Goal: Transaction & Acquisition: Book appointment/travel/reservation

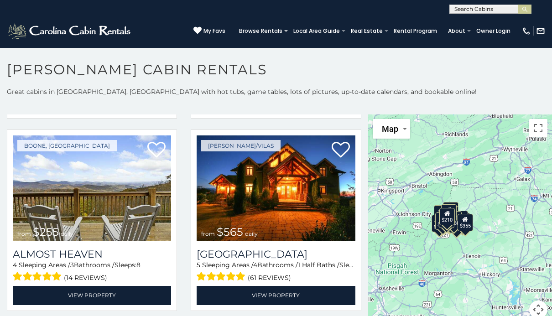
scroll to position [1543, 0]
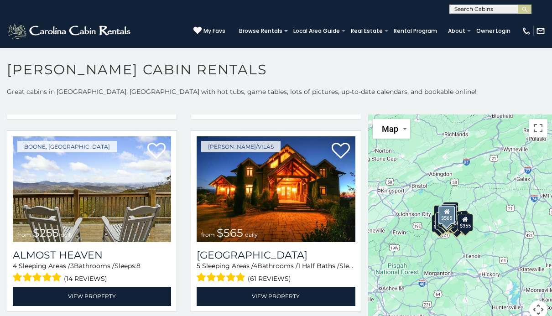
click at [298, 211] on img at bounding box center [275, 189] width 158 height 106
click at [279, 191] on img at bounding box center [275, 189] width 158 height 106
click at [282, 287] on link "View Property" at bounding box center [275, 296] width 158 height 19
click at [284, 287] on link "View Property" at bounding box center [275, 296] width 158 height 19
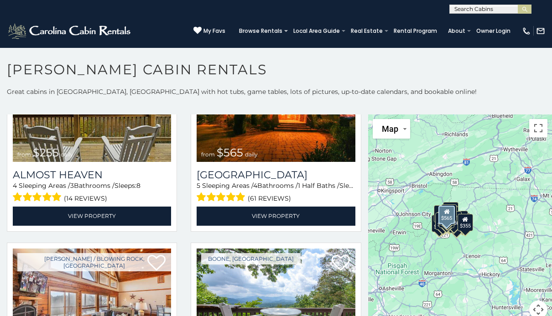
click at [281, 217] on link "View Property" at bounding box center [275, 215] width 158 height 19
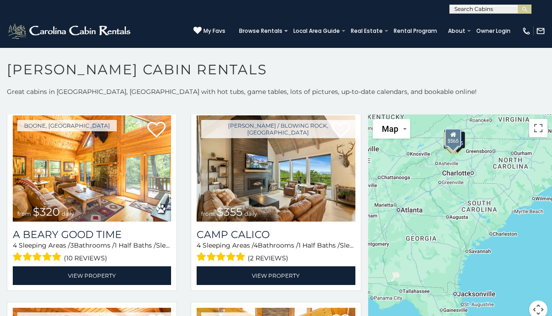
scroll to position [2338, 0]
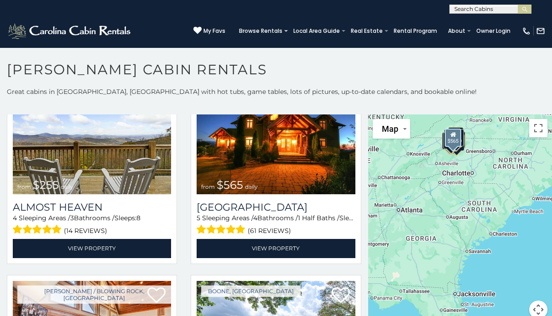
scroll to position [1588, 0]
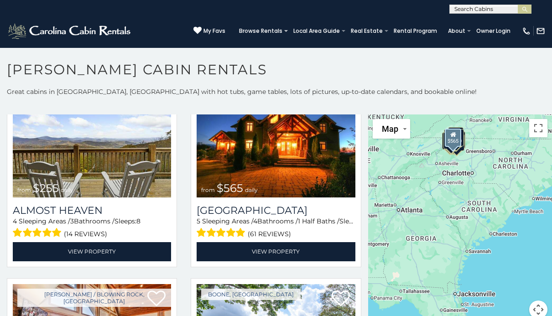
click at [287, 153] on img at bounding box center [275, 145] width 158 height 106
click at [112, 170] on img at bounding box center [92, 145] width 158 height 106
click at [118, 252] on link "View Property" at bounding box center [92, 251] width 158 height 19
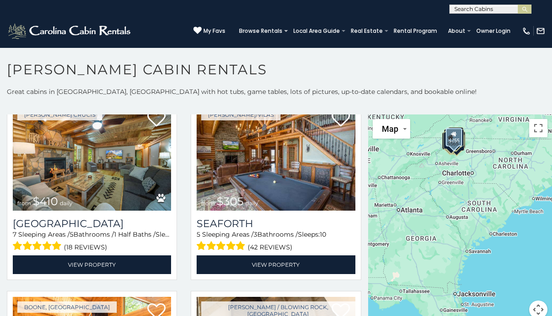
scroll to position [2150, 0]
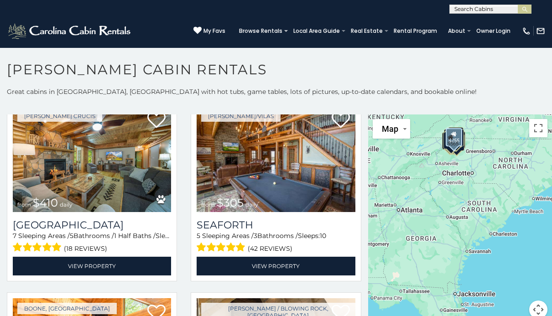
click at [121, 155] on img at bounding box center [92, 159] width 158 height 106
click at [105, 268] on link "View Property" at bounding box center [92, 266] width 158 height 19
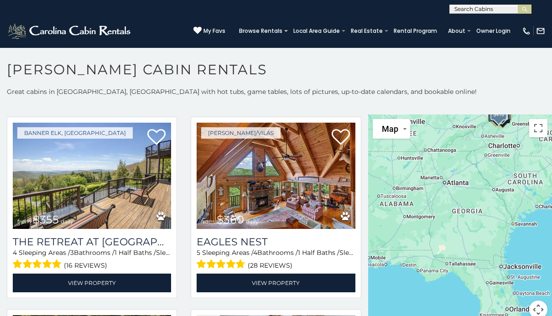
scroll to position [3480, 0]
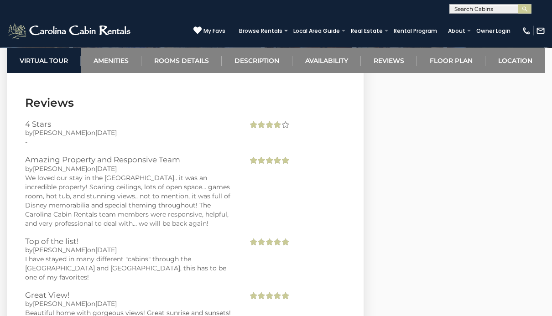
scroll to position [3020, 0]
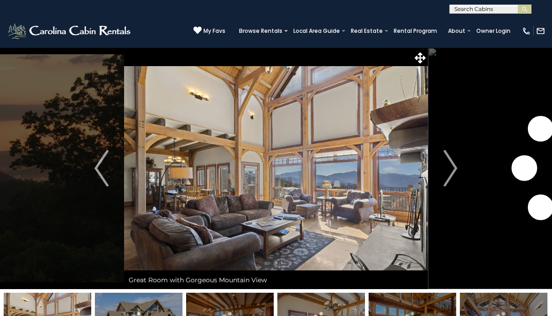
click at [444, 175] on img "Next" at bounding box center [450, 168] width 14 height 36
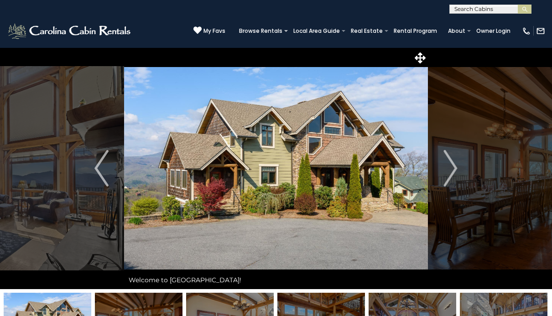
click at [450, 174] on img "Next" at bounding box center [450, 168] width 14 height 36
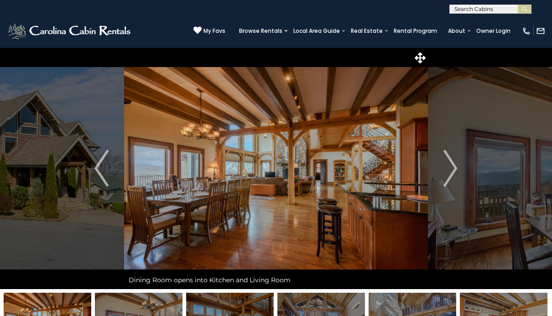
click at [454, 177] on img "Next" at bounding box center [450, 168] width 14 height 36
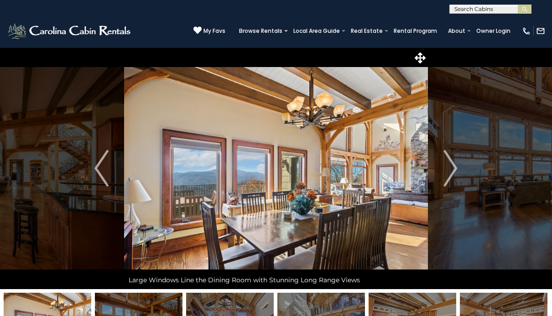
click at [451, 173] on img "Next" at bounding box center [450, 168] width 14 height 36
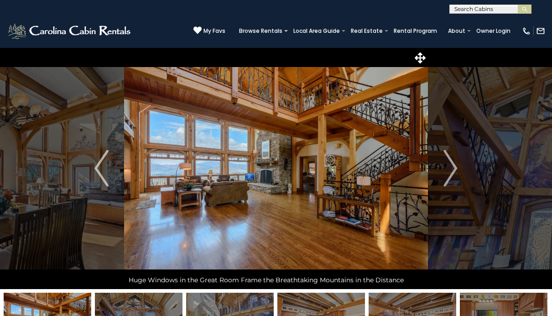
click at [449, 174] on img "Next" at bounding box center [450, 168] width 14 height 36
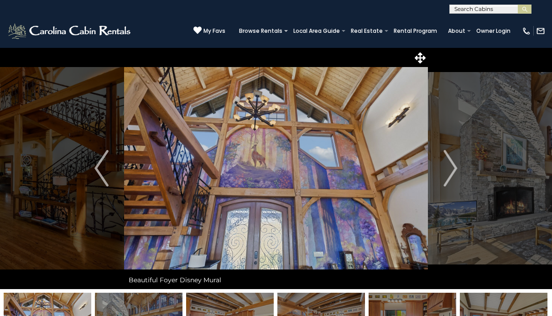
click at [450, 180] on img "Next" at bounding box center [450, 168] width 14 height 36
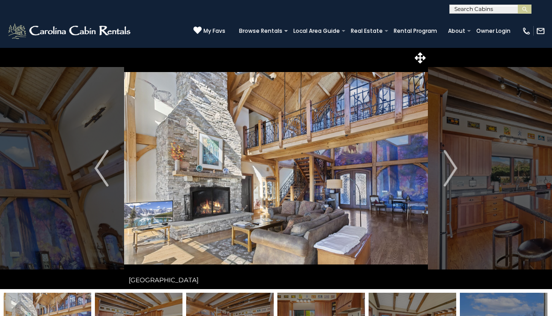
click at [455, 175] on img "Next" at bounding box center [450, 168] width 14 height 36
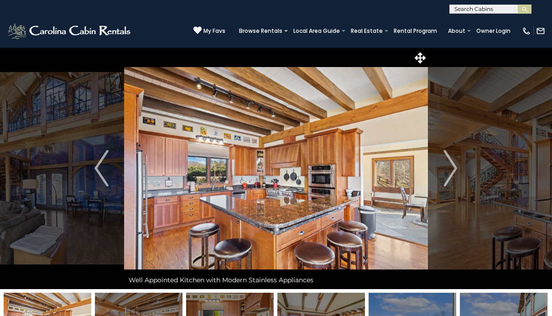
click at [450, 172] on img "Next" at bounding box center [450, 168] width 14 height 36
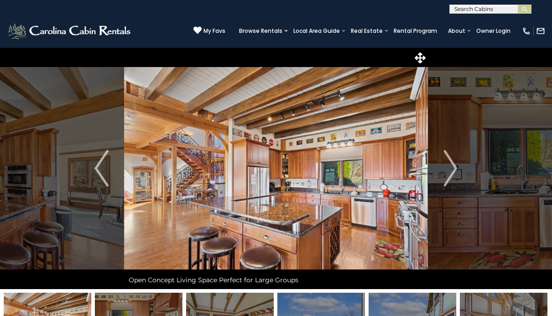
click at [442, 172] on button "Next" at bounding box center [451, 168] width 46 height 242
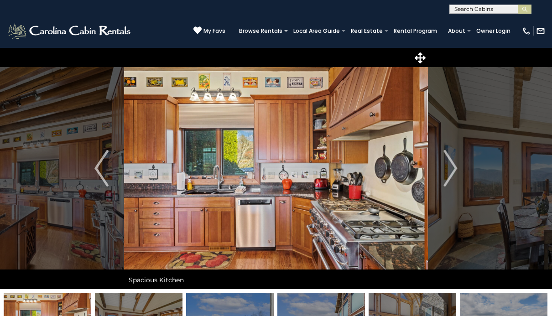
click at [444, 170] on img "Next" at bounding box center [450, 168] width 14 height 36
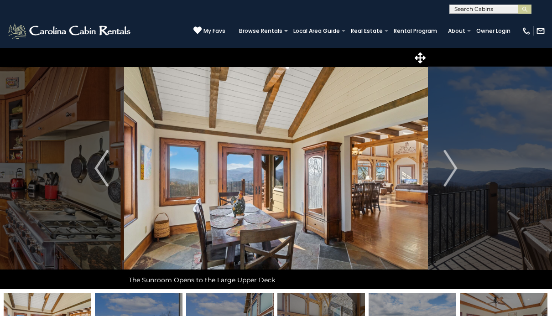
click at [448, 172] on img "Next" at bounding box center [450, 168] width 14 height 36
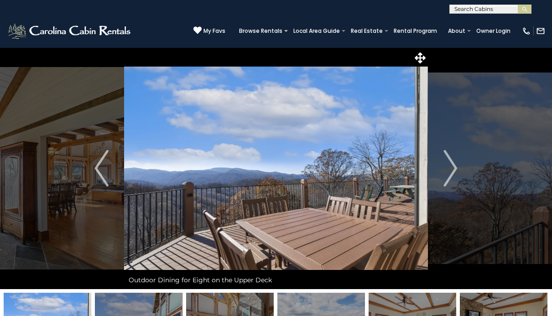
click at [447, 173] on img "Next" at bounding box center [450, 168] width 14 height 36
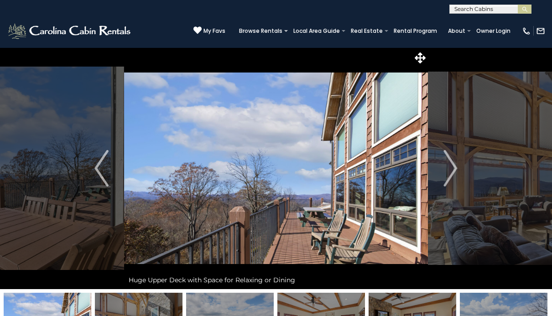
click at [453, 172] on img "Next" at bounding box center [450, 168] width 14 height 36
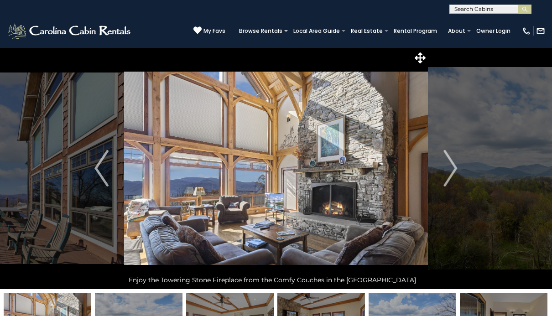
click at [447, 175] on img "Next" at bounding box center [450, 168] width 14 height 36
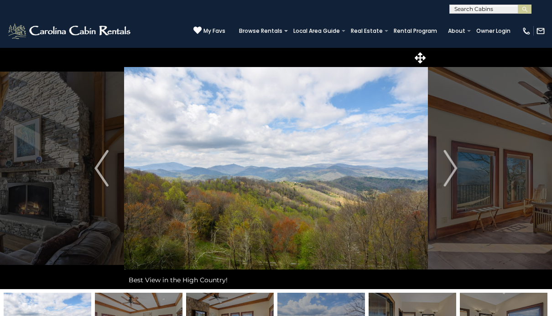
click at [449, 170] on img "Next" at bounding box center [450, 168] width 14 height 36
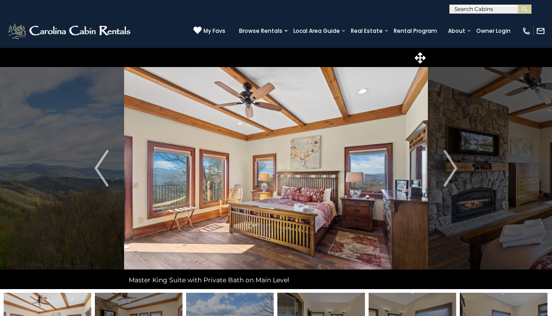
click at [444, 165] on img "Next" at bounding box center [450, 168] width 14 height 36
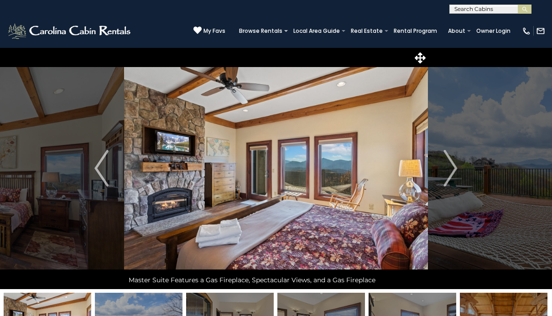
click at [450, 175] on img "Next" at bounding box center [450, 168] width 14 height 36
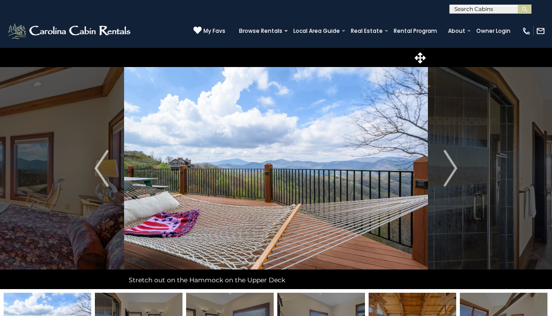
click at [444, 177] on img "Next" at bounding box center [450, 168] width 14 height 36
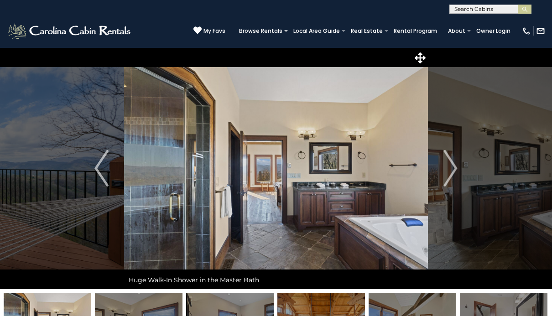
click at [442, 177] on button "Next" at bounding box center [451, 168] width 46 height 242
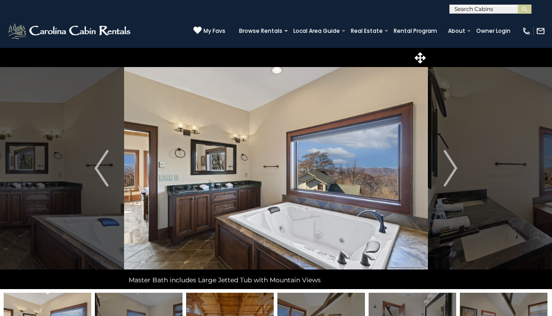
click at [439, 175] on button "Next" at bounding box center [451, 168] width 46 height 242
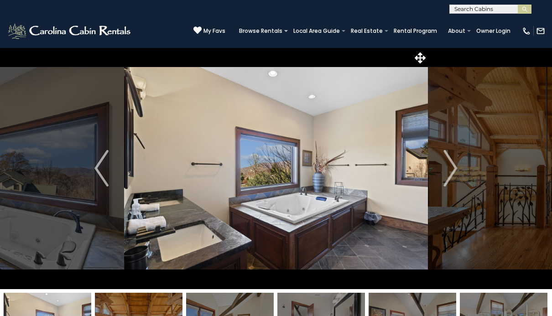
click at [445, 174] on img "Next" at bounding box center [450, 168] width 14 height 36
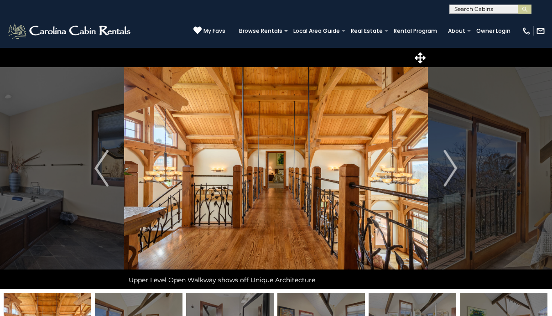
click at [444, 171] on img "Next" at bounding box center [450, 168] width 14 height 36
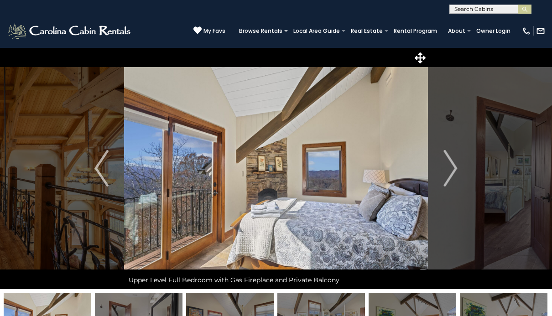
click at [450, 169] on img "Next" at bounding box center [450, 168] width 14 height 36
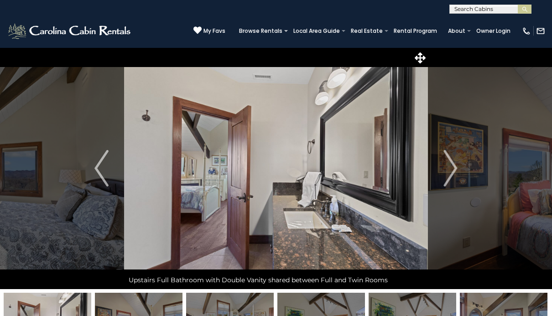
click at [449, 175] on img "Next" at bounding box center [450, 168] width 14 height 36
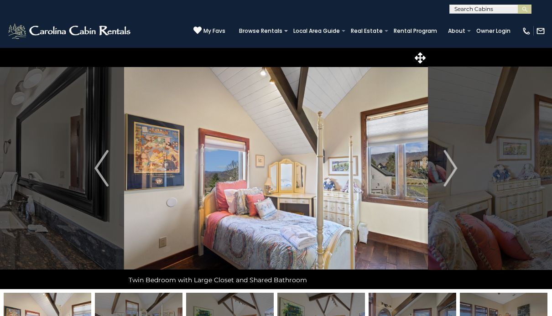
click at [445, 174] on img "Next" at bounding box center [450, 168] width 14 height 36
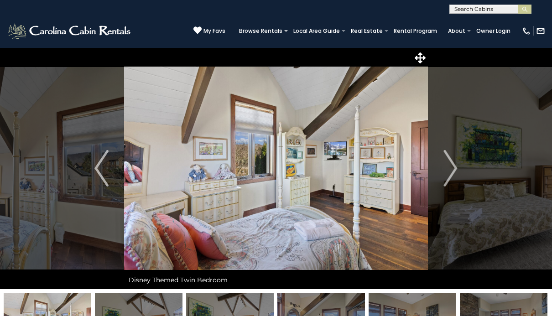
click at [442, 171] on button "Next" at bounding box center [451, 168] width 46 height 242
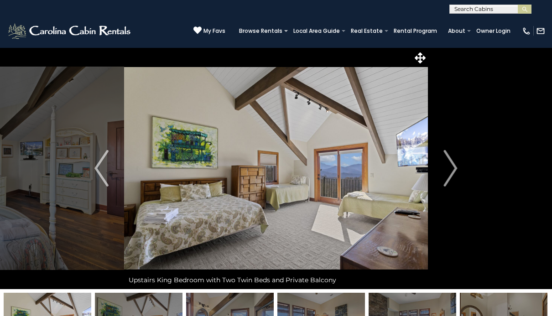
click at [444, 175] on img "Next" at bounding box center [450, 168] width 14 height 36
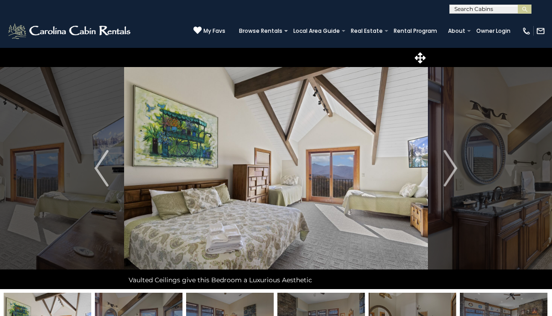
click at [458, 174] on button "Next" at bounding box center [451, 168] width 46 height 242
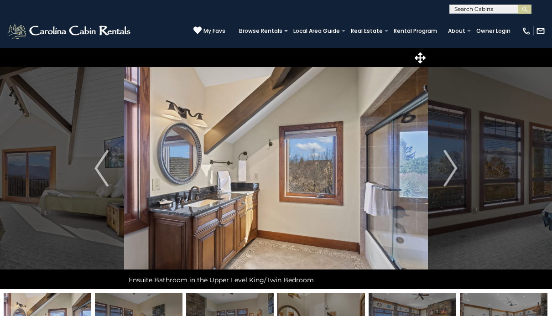
click at [448, 175] on img "Next" at bounding box center [450, 168] width 14 height 36
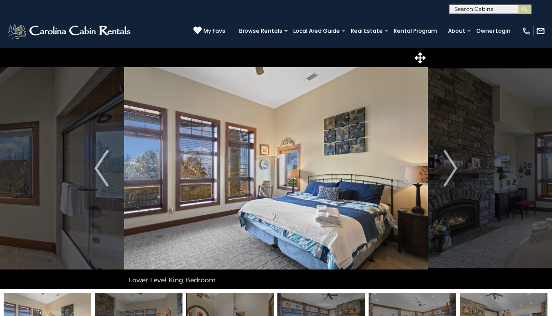
click at [444, 173] on img "Next" at bounding box center [450, 168] width 14 height 36
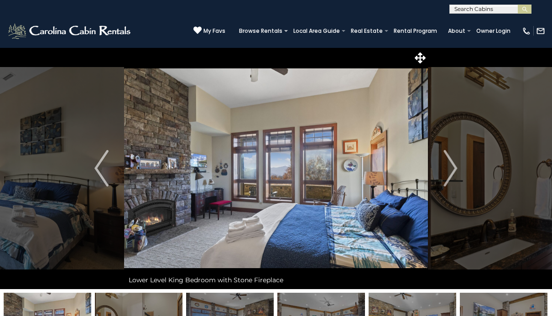
click at [439, 171] on button "Next" at bounding box center [451, 168] width 46 height 242
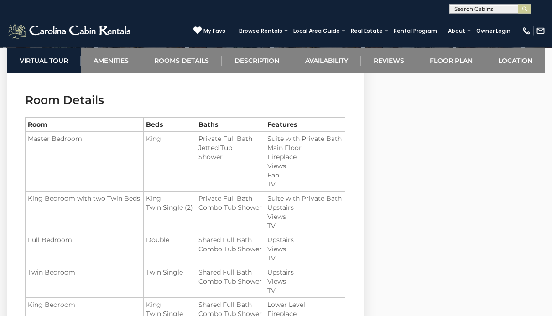
scroll to position [1002, 0]
click at [17, 156] on section "Room Details Room Beds Baths Features Master Bedroom King" at bounding box center [185, 222] width 356 height 288
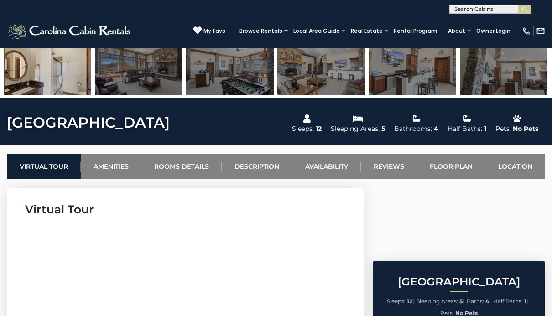
scroll to position [246, 0]
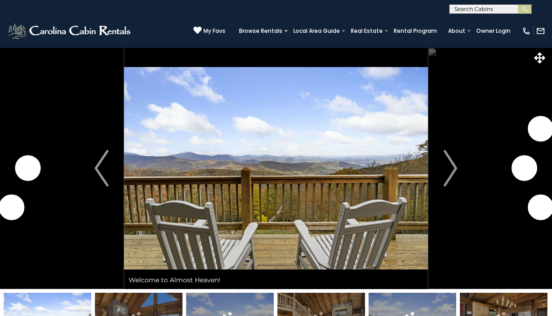
click at [445, 174] on img "Next" at bounding box center [450, 168] width 14 height 36
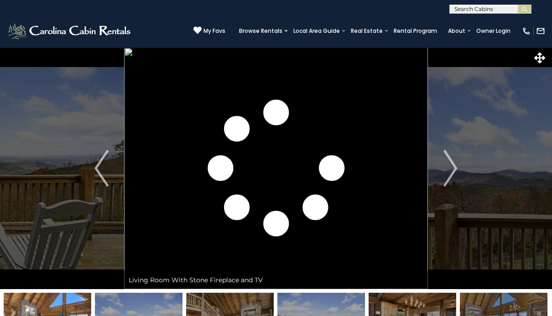
click at [452, 166] on img "Next" at bounding box center [450, 168] width 14 height 36
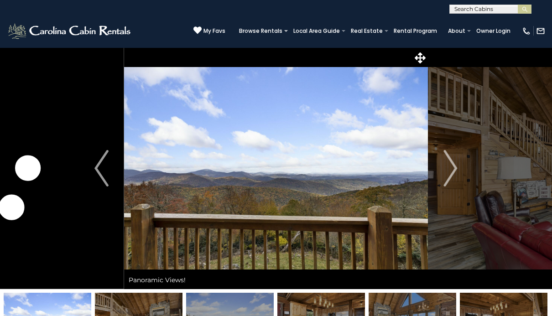
click at [455, 175] on img "Next" at bounding box center [450, 168] width 14 height 36
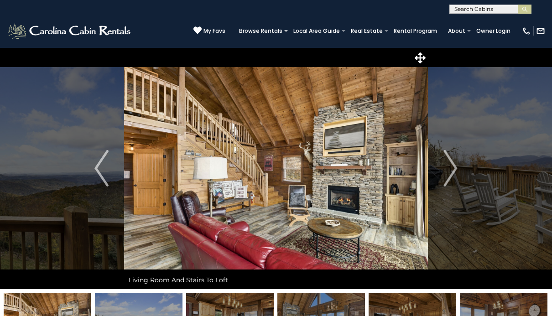
click at [449, 171] on img "Next" at bounding box center [450, 168] width 14 height 36
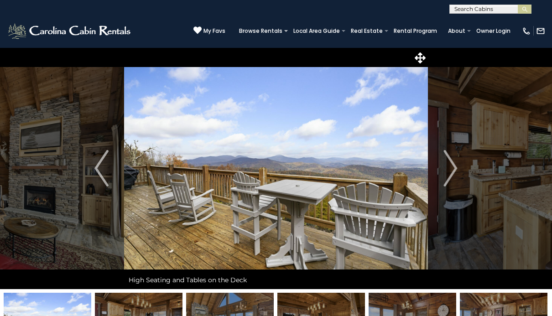
click at [446, 181] on img "Next" at bounding box center [450, 168] width 14 height 36
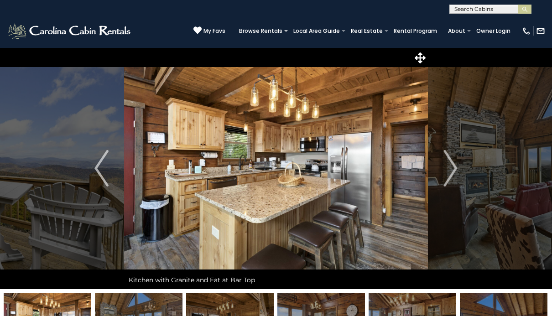
click at [450, 175] on img "Next" at bounding box center [450, 168] width 14 height 36
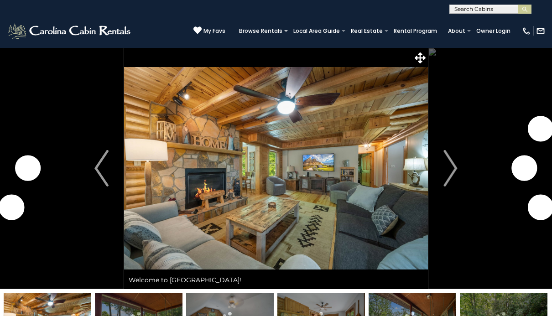
click at [453, 175] on img "Next" at bounding box center [450, 168] width 14 height 36
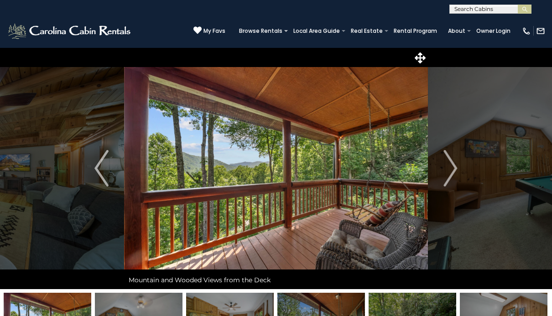
click at [454, 168] on img "Next" at bounding box center [450, 168] width 14 height 36
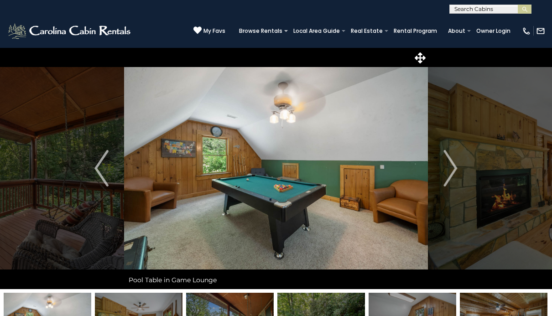
click at [448, 170] on img "Next" at bounding box center [450, 168] width 14 height 36
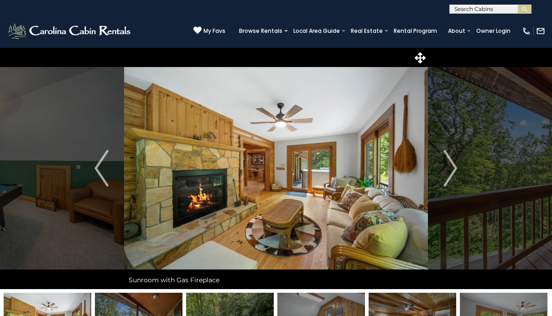
click at [450, 171] on img "Next" at bounding box center [450, 168] width 14 height 36
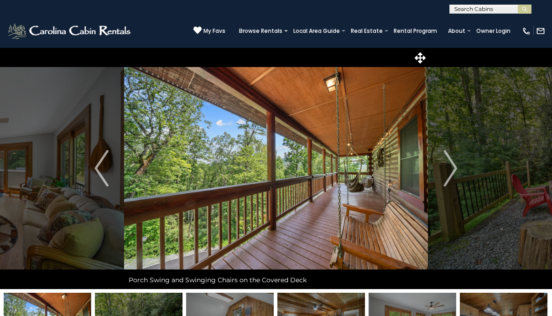
click at [450, 175] on img "Next" at bounding box center [450, 168] width 14 height 36
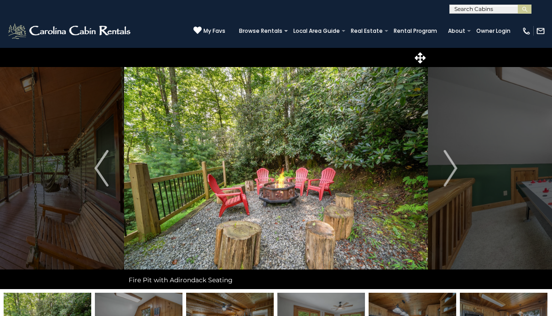
click at [451, 171] on img "Next" at bounding box center [450, 168] width 14 height 36
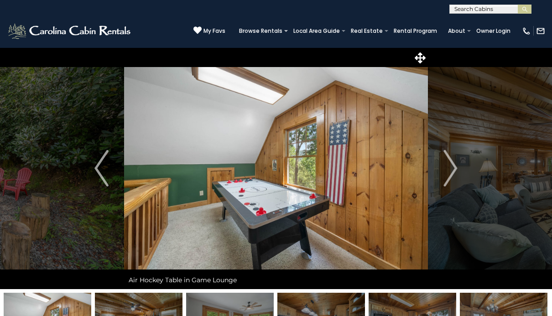
click at [446, 177] on img "Next" at bounding box center [450, 168] width 14 height 36
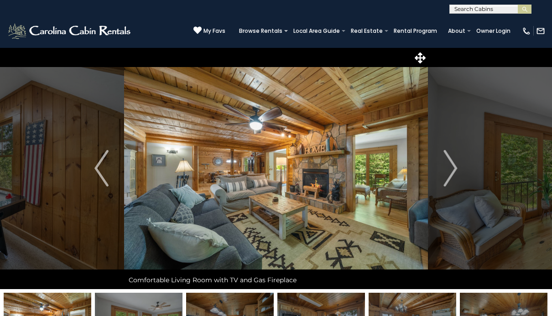
click at [452, 168] on img "Next" at bounding box center [450, 168] width 14 height 36
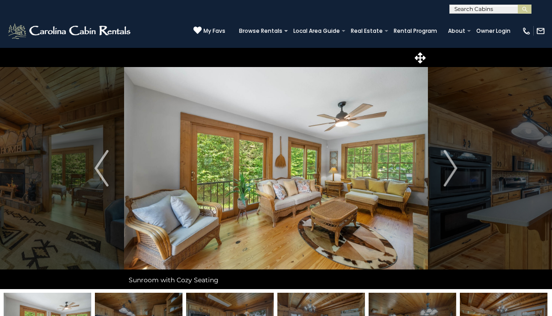
click at [448, 173] on img "Next" at bounding box center [450, 168] width 14 height 36
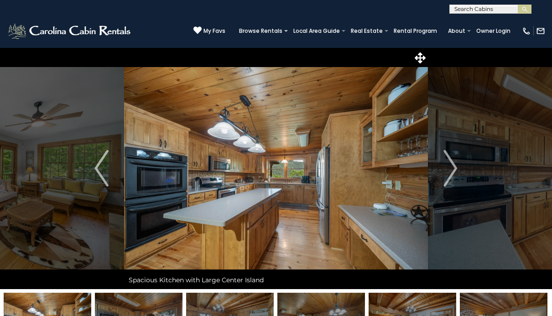
click at [447, 170] on img "Next" at bounding box center [450, 168] width 14 height 36
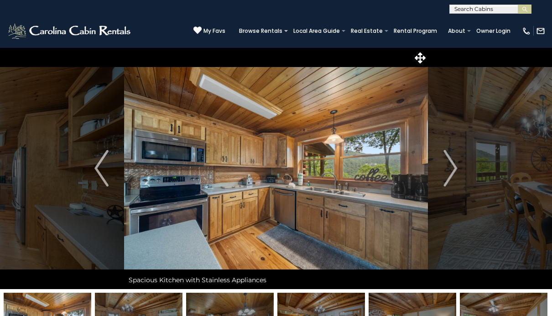
click at [443, 172] on button "Next" at bounding box center [451, 168] width 46 height 242
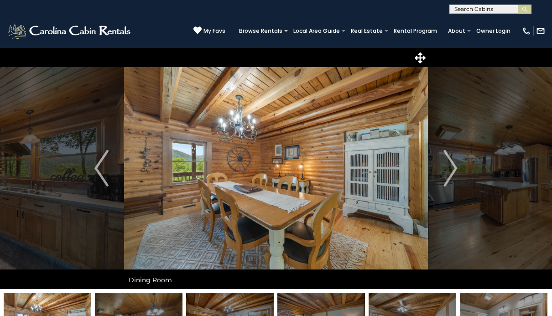
click at [448, 172] on img "Next" at bounding box center [450, 168] width 14 height 36
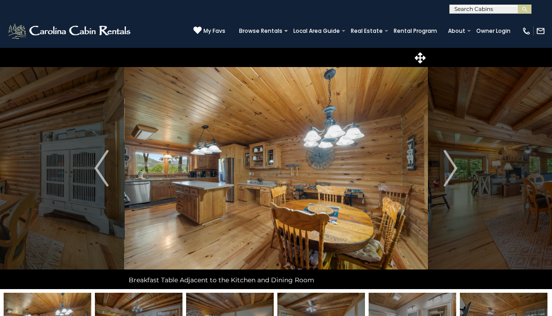
click at [447, 171] on img "Next" at bounding box center [450, 168] width 14 height 36
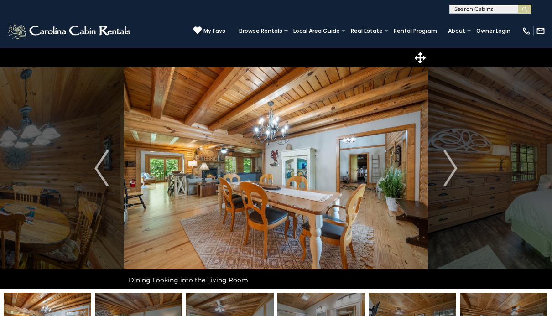
click at [453, 171] on img "Next" at bounding box center [450, 168] width 14 height 36
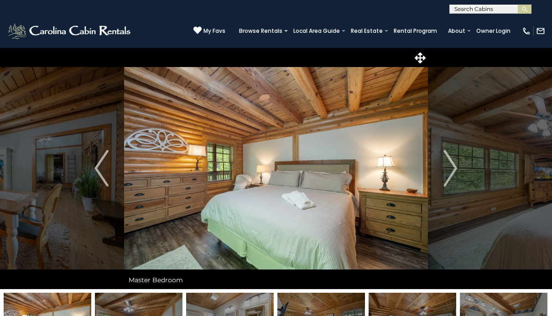
click at [451, 170] on img "Next" at bounding box center [450, 168] width 14 height 36
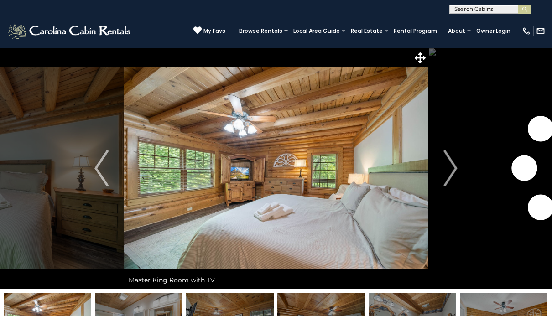
click at [452, 168] on img "Next" at bounding box center [450, 168] width 14 height 36
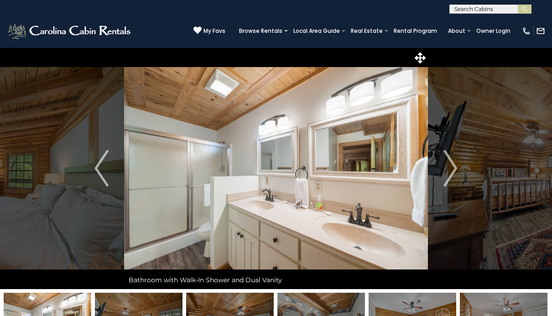
click at [452, 168] on img "Next" at bounding box center [450, 168] width 14 height 36
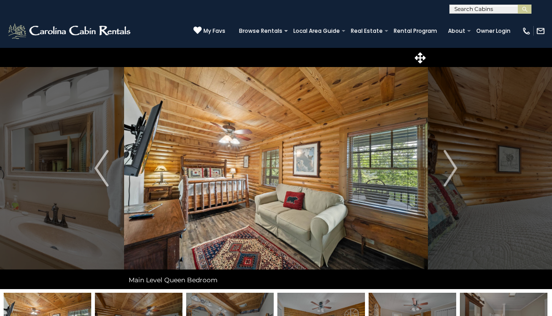
click at [448, 172] on img "Next" at bounding box center [450, 168] width 14 height 36
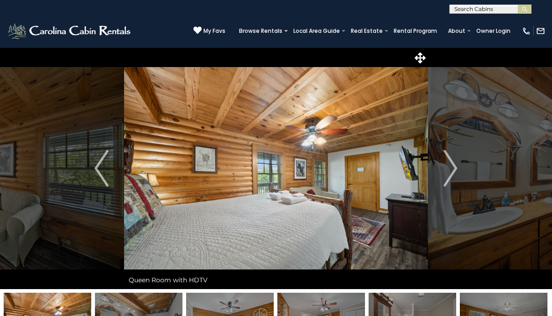
click at [448, 174] on img "Next" at bounding box center [450, 168] width 14 height 36
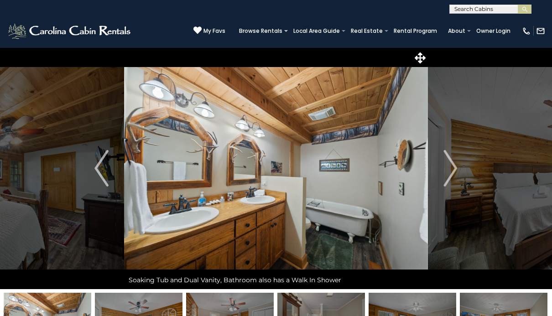
click at [450, 170] on img "Next" at bounding box center [450, 168] width 14 height 36
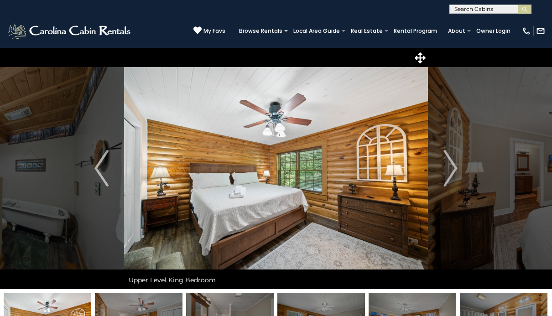
click at [448, 172] on img "Next" at bounding box center [450, 168] width 14 height 36
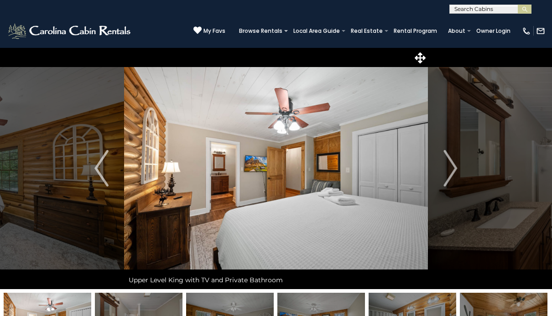
click at [447, 174] on img "Next" at bounding box center [450, 168] width 14 height 36
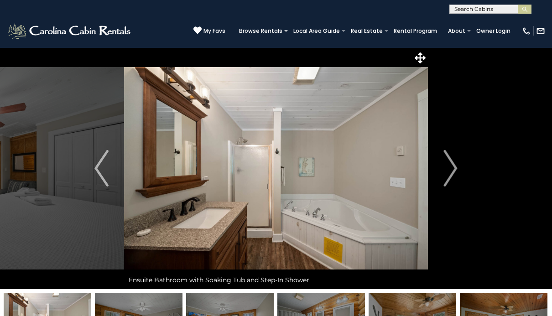
click at [449, 171] on img "Next" at bounding box center [450, 168] width 14 height 36
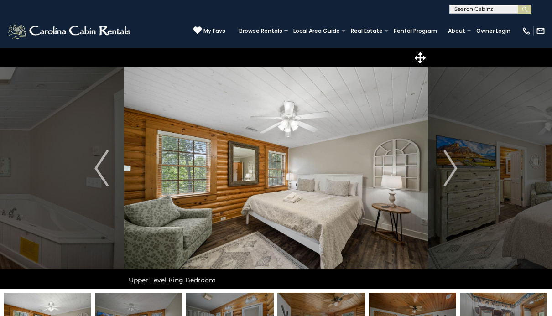
click at [447, 170] on img "Next" at bounding box center [450, 168] width 14 height 36
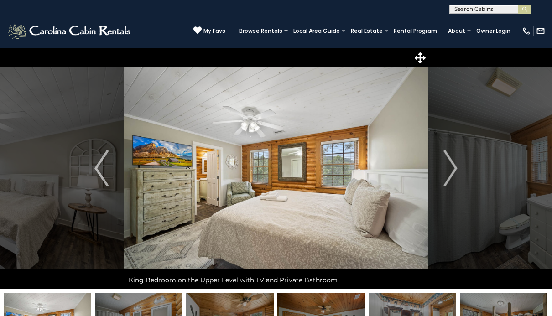
click at [442, 172] on button "Next" at bounding box center [451, 168] width 46 height 242
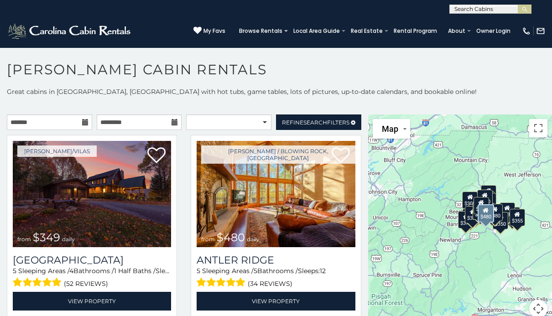
click at [279, 299] on link "View Property" at bounding box center [275, 301] width 158 height 19
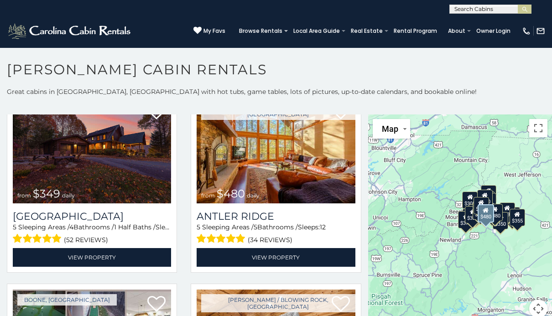
scroll to position [43, 0]
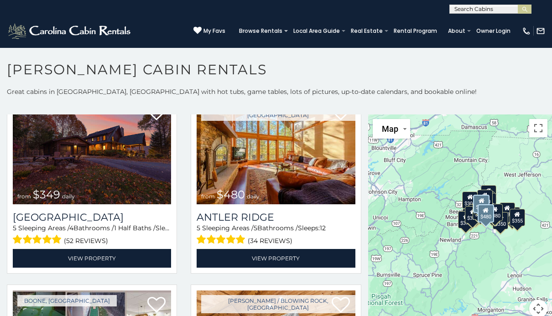
click at [108, 259] on link "View Property" at bounding box center [92, 258] width 158 height 19
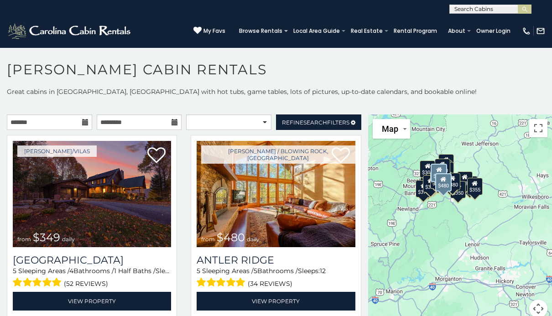
scroll to position [0, 0]
click at [82, 117] on input "text" at bounding box center [49, 121] width 85 height 15
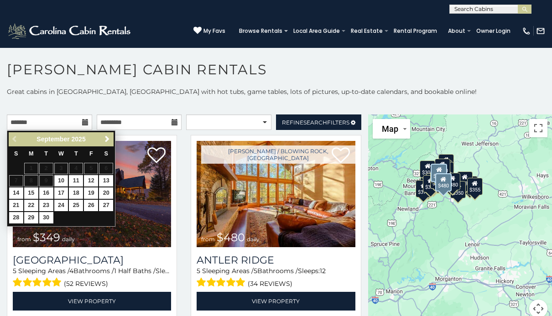
click at [109, 141] on span "Next" at bounding box center [106, 138] width 7 height 7
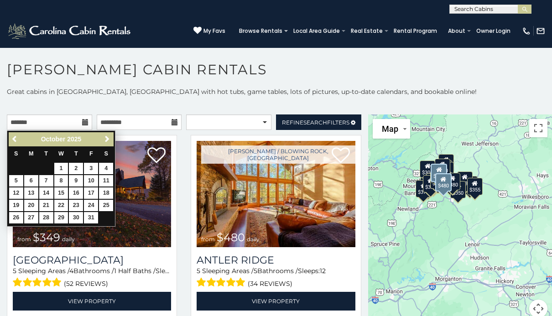
click at [111, 139] on link "Next" at bounding box center [106, 139] width 11 height 11
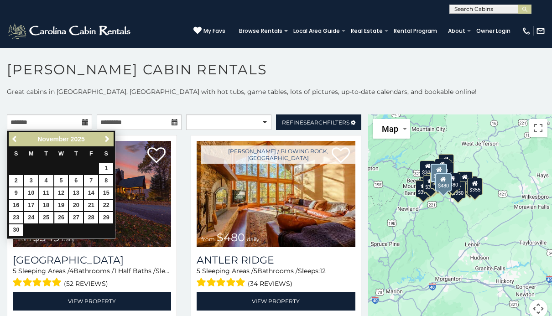
click at [61, 217] on link "26" at bounding box center [61, 217] width 14 height 11
type input "**********"
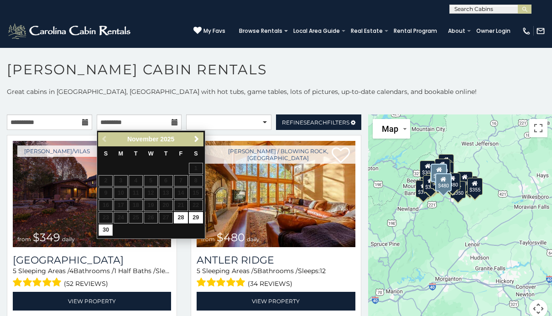
click at [105, 224] on link "30" at bounding box center [105, 229] width 14 height 11
type input "**********"
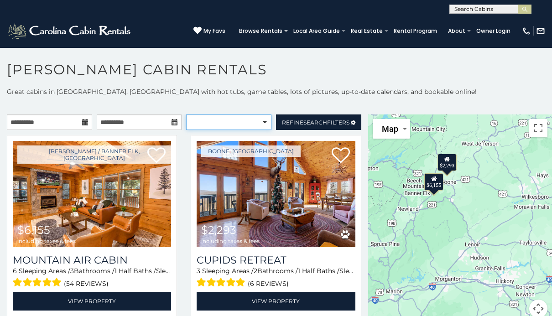
click at [262, 121] on select "**********" at bounding box center [228, 121] width 85 height 15
select select "**********"
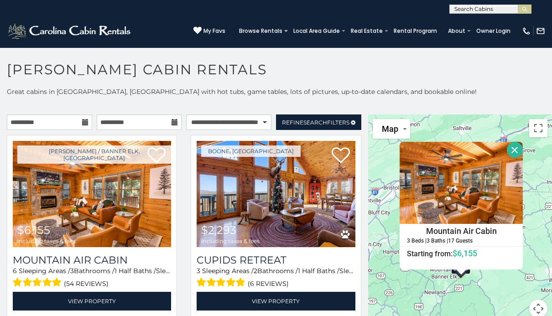
click at [518, 153] on button "Close" at bounding box center [514, 150] width 16 height 16
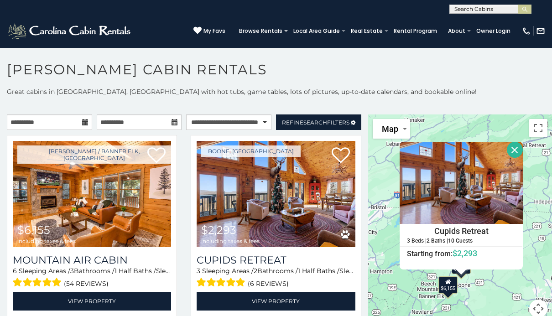
click at [477, 190] on img at bounding box center [460, 183] width 123 height 82
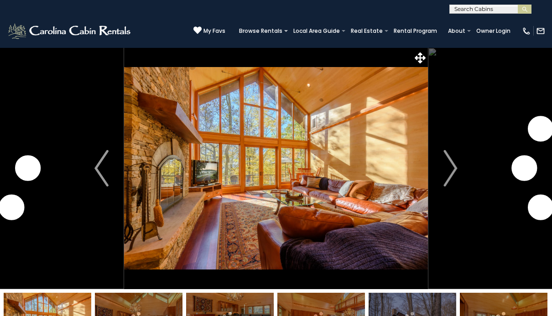
click at [451, 166] on img "Next" at bounding box center [450, 168] width 14 height 36
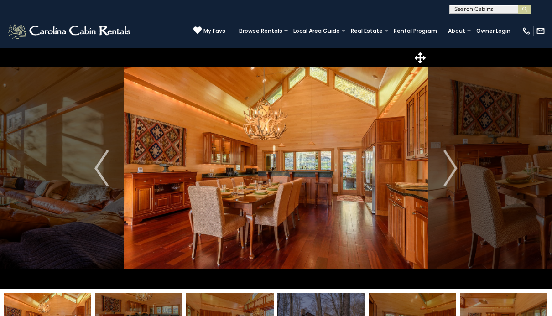
click at [450, 161] on img "Next" at bounding box center [450, 168] width 14 height 36
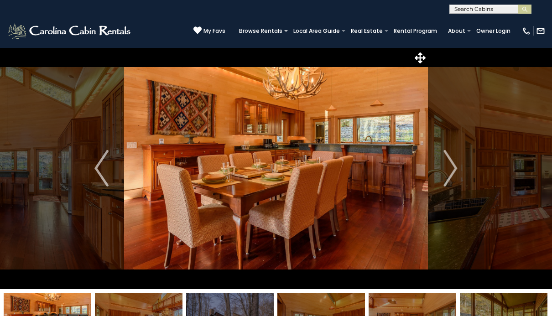
click at [449, 161] on img "Next" at bounding box center [450, 168] width 14 height 36
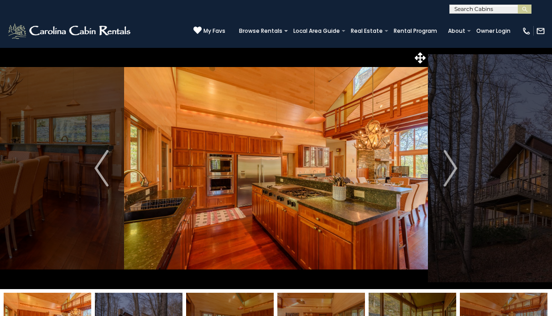
click at [447, 161] on img "Next" at bounding box center [450, 168] width 14 height 36
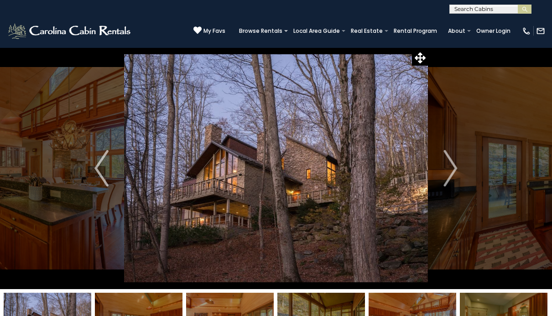
click at [443, 160] on button "Next" at bounding box center [451, 168] width 46 height 242
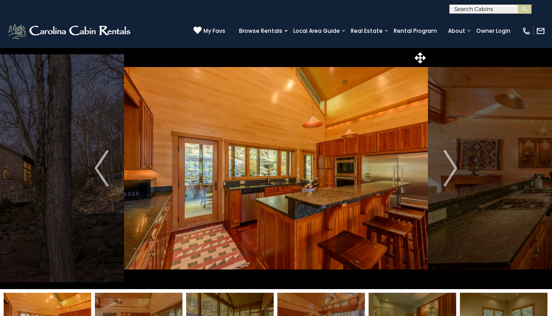
click at [450, 162] on img "Next" at bounding box center [450, 168] width 14 height 36
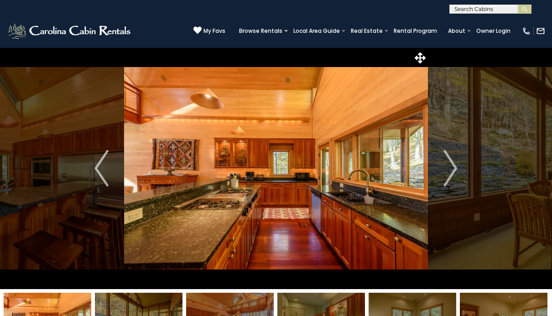
click at [448, 160] on img "Next" at bounding box center [450, 168] width 14 height 36
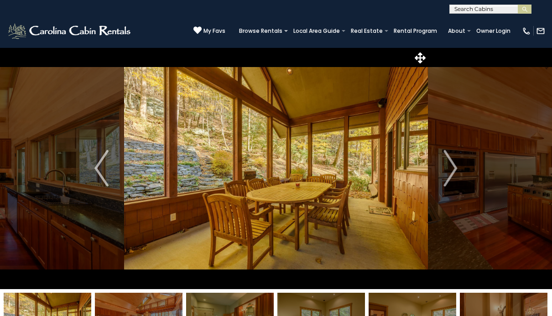
click at [451, 158] on img "Next" at bounding box center [450, 168] width 14 height 36
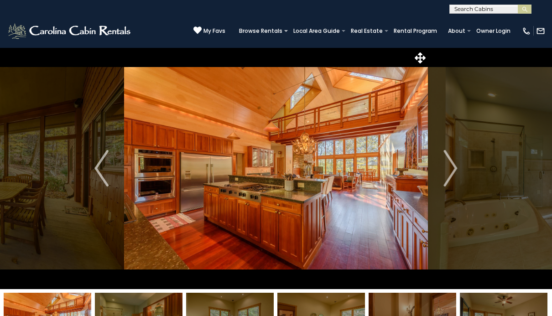
click at [449, 160] on img "Next" at bounding box center [450, 168] width 14 height 36
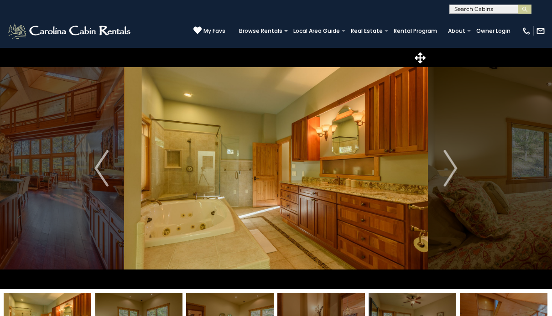
click at [451, 157] on img "Next" at bounding box center [450, 168] width 14 height 36
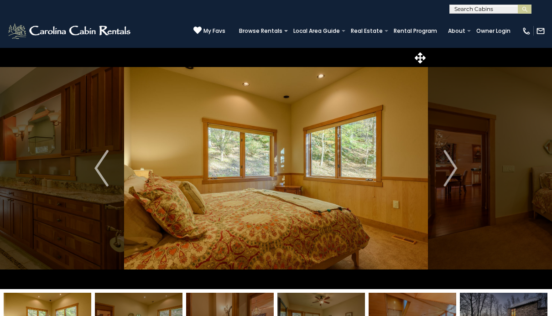
click at [451, 158] on img "Next" at bounding box center [450, 168] width 14 height 36
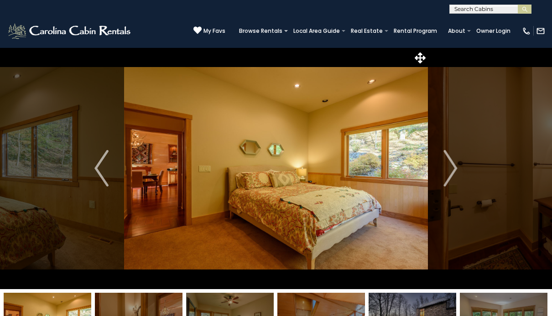
click at [445, 165] on img "Next" at bounding box center [450, 168] width 14 height 36
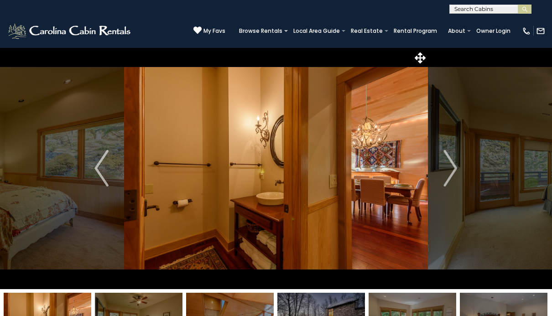
click at [448, 162] on img "Next" at bounding box center [450, 168] width 14 height 36
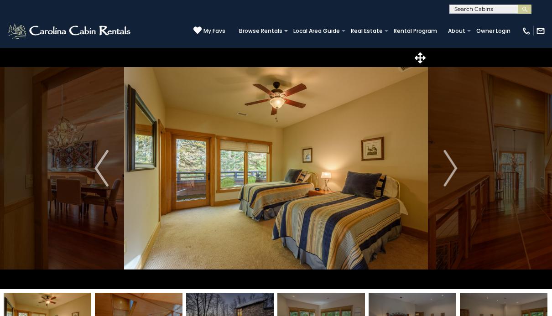
click at [451, 160] on img "Next" at bounding box center [450, 168] width 14 height 36
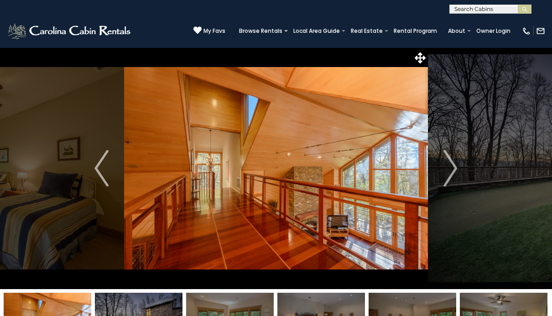
click at [448, 160] on img "Next" at bounding box center [450, 168] width 14 height 36
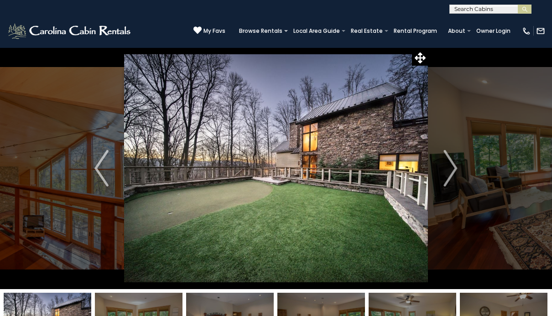
click at [448, 163] on img "Next" at bounding box center [450, 168] width 14 height 36
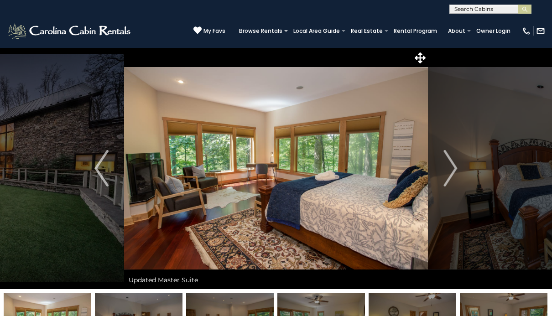
click at [451, 165] on img "Next" at bounding box center [450, 168] width 14 height 36
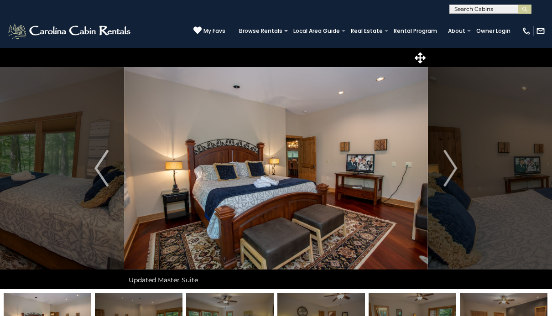
click at [450, 162] on img "Next" at bounding box center [450, 168] width 14 height 36
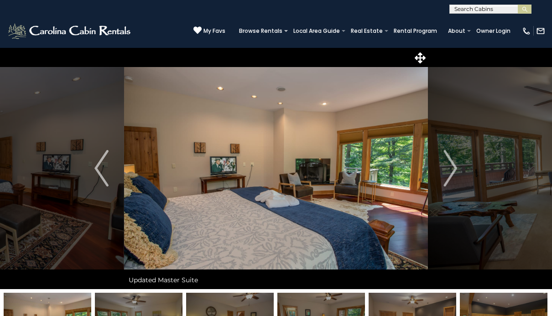
click at [450, 160] on img "Next" at bounding box center [450, 168] width 14 height 36
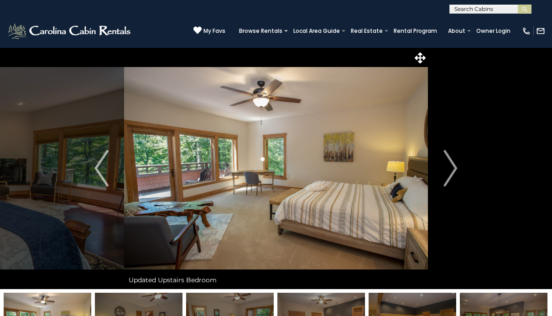
click at [450, 162] on img "Next" at bounding box center [450, 168] width 14 height 36
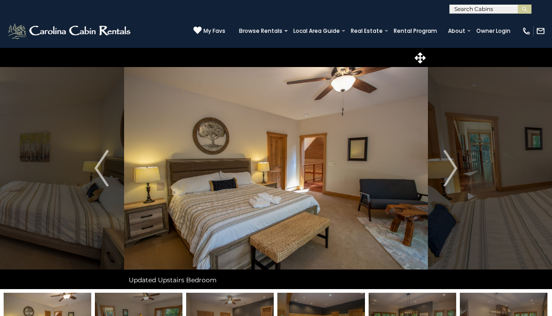
click at [453, 160] on img "Next" at bounding box center [450, 168] width 14 height 36
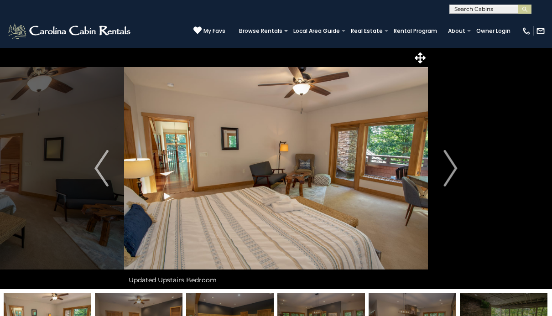
click at [449, 162] on img "Next" at bounding box center [450, 168] width 14 height 36
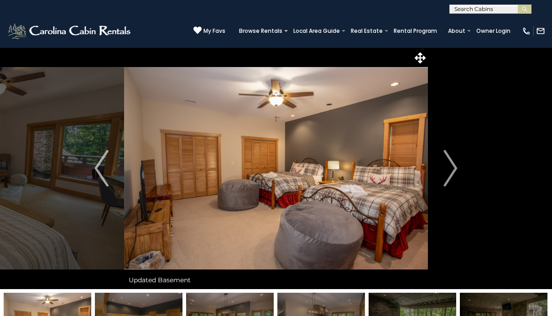
click at [453, 160] on img "Next" at bounding box center [450, 168] width 14 height 36
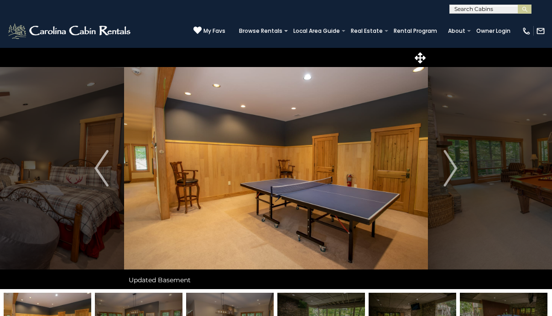
click at [455, 161] on img "Next" at bounding box center [450, 168] width 14 height 36
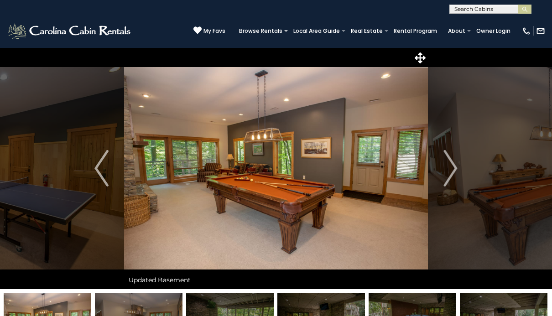
click at [457, 156] on img "Next" at bounding box center [450, 168] width 14 height 36
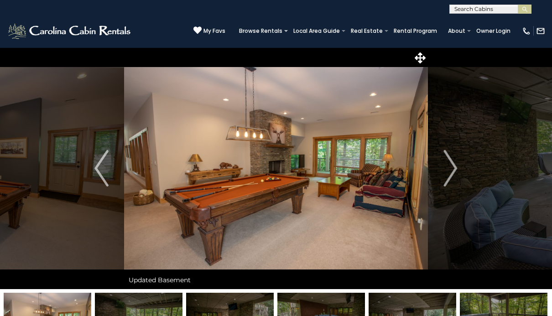
click at [451, 158] on img "Next" at bounding box center [450, 168] width 14 height 36
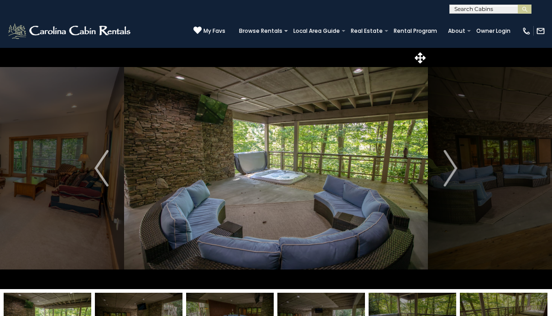
click at [454, 162] on img "Next" at bounding box center [450, 168] width 14 height 36
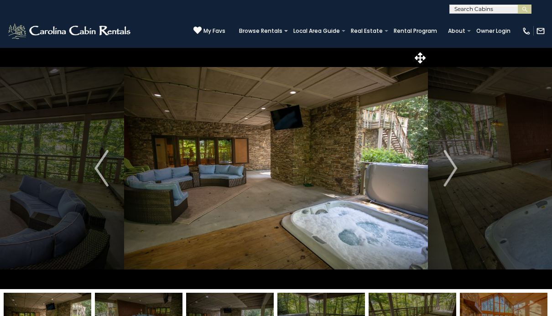
click at [450, 163] on img "Next" at bounding box center [450, 168] width 14 height 36
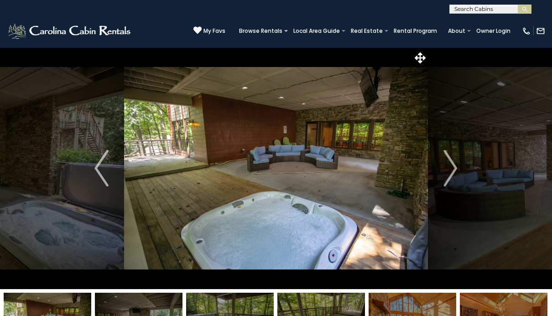
click at [453, 161] on img "Next" at bounding box center [450, 168] width 14 height 36
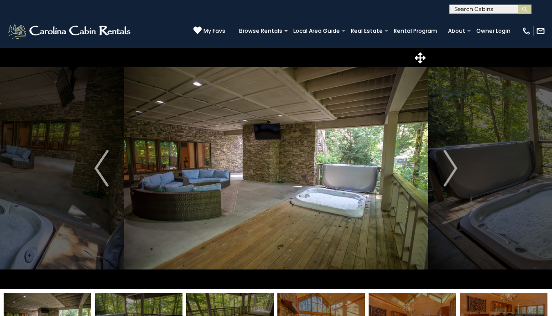
click at [452, 165] on img "Next" at bounding box center [450, 168] width 14 height 36
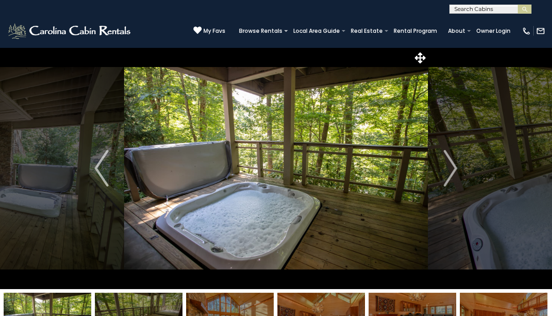
click at [452, 162] on img "Next" at bounding box center [450, 168] width 14 height 36
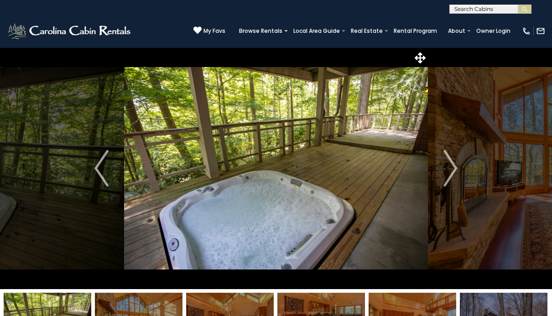
click at [453, 162] on img "Next" at bounding box center [450, 168] width 14 height 36
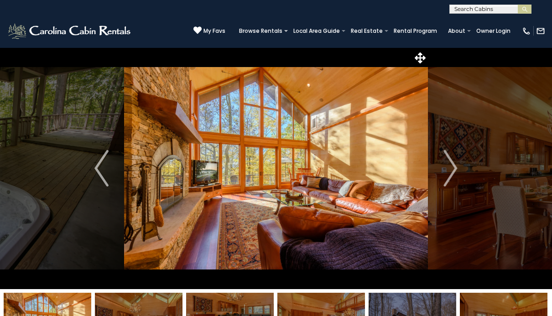
click at [452, 159] on img "Next" at bounding box center [450, 168] width 14 height 36
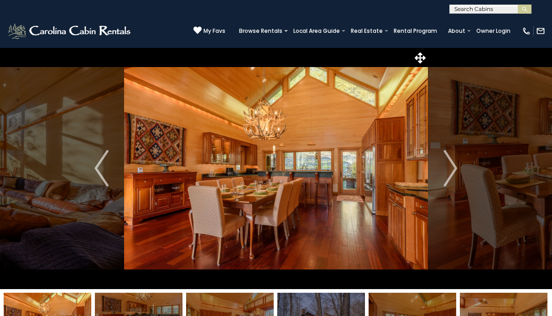
click at [450, 162] on img "Next" at bounding box center [450, 168] width 14 height 36
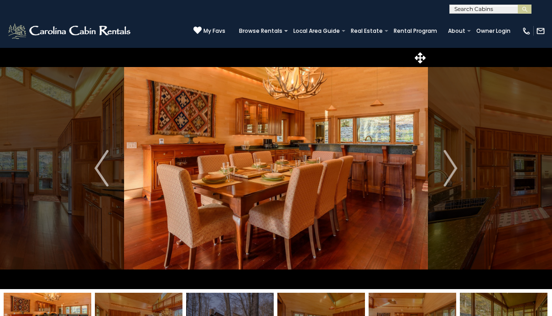
click at [451, 160] on img "Next" at bounding box center [450, 168] width 14 height 36
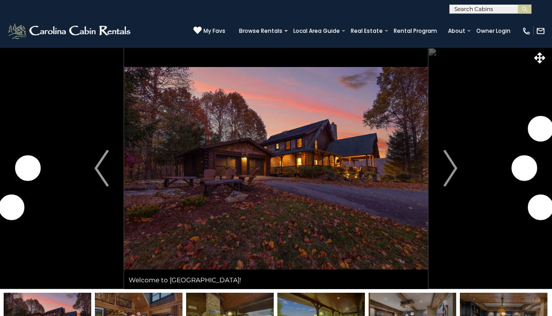
click at [443, 170] on button "Next" at bounding box center [451, 168] width 46 height 242
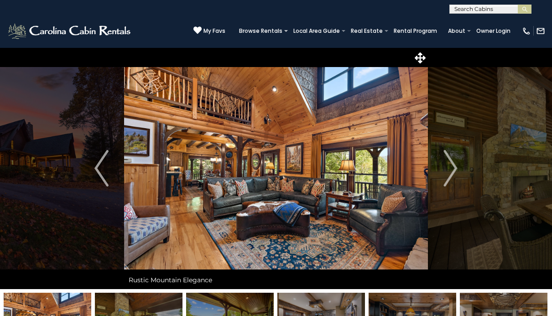
click at [451, 168] on img "Next" at bounding box center [450, 168] width 14 height 36
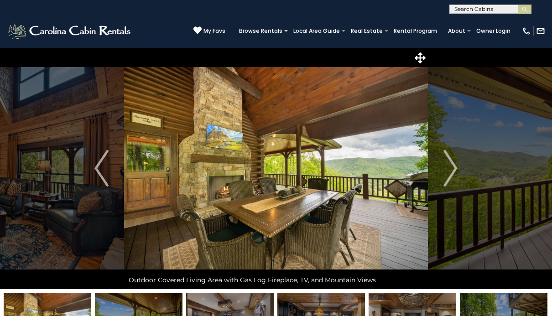
click at [454, 169] on img "Next" at bounding box center [450, 168] width 14 height 36
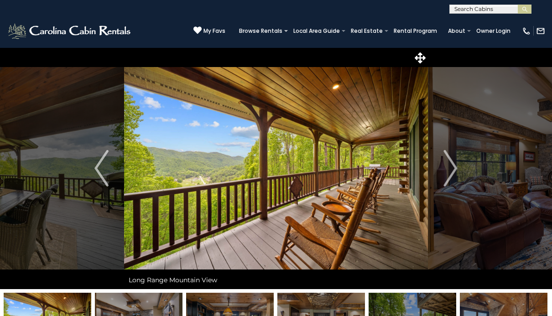
click at [457, 166] on img "Next" at bounding box center [450, 168] width 14 height 36
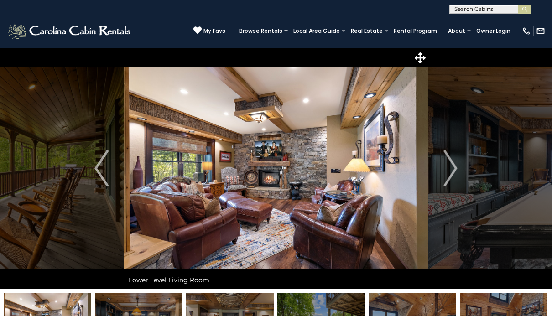
click at [451, 166] on img "Next" at bounding box center [450, 168] width 14 height 36
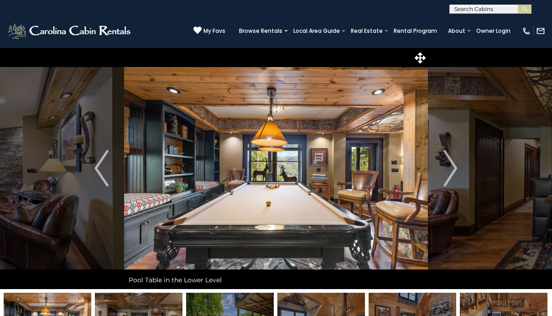
click at [455, 163] on img "Next" at bounding box center [450, 168] width 14 height 36
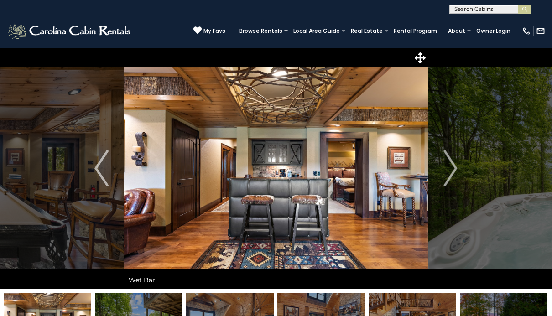
click at [450, 165] on img "Next" at bounding box center [450, 168] width 14 height 36
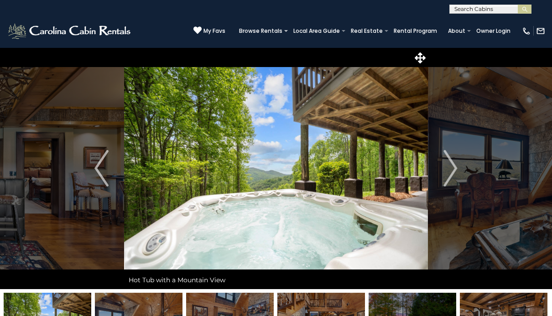
click at [455, 161] on img "Next" at bounding box center [450, 168] width 14 height 36
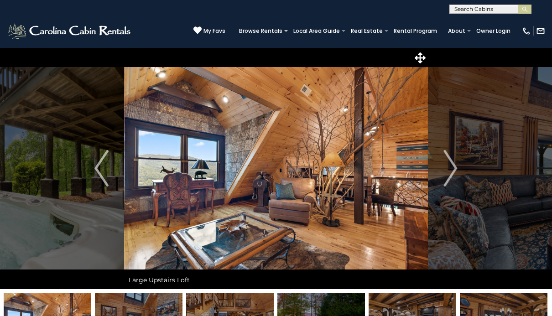
click at [452, 164] on img "Next" at bounding box center [450, 168] width 14 height 36
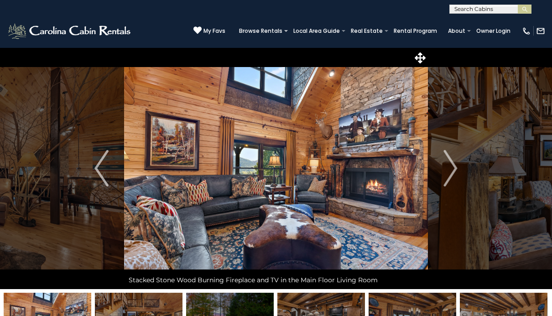
click at [449, 166] on img "Next" at bounding box center [450, 168] width 14 height 36
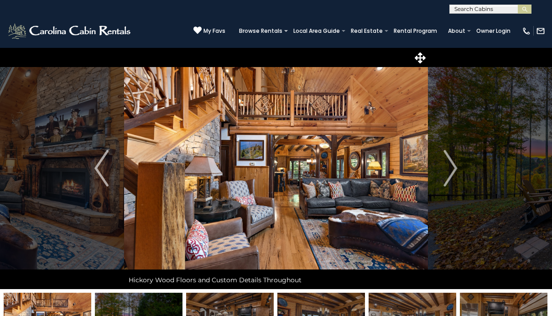
click at [448, 164] on img "Next" at bounding box center [450, 168] width 14 height 36
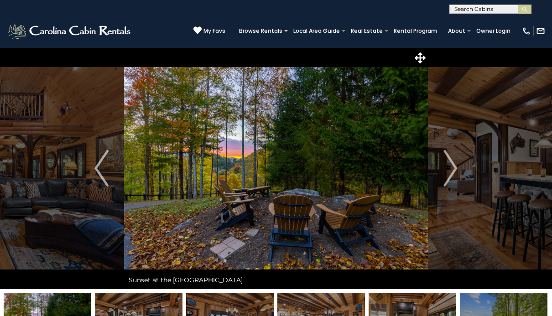
click at [451, 162] on img "Next" at bounding box center [450, 168] width 14 height 36
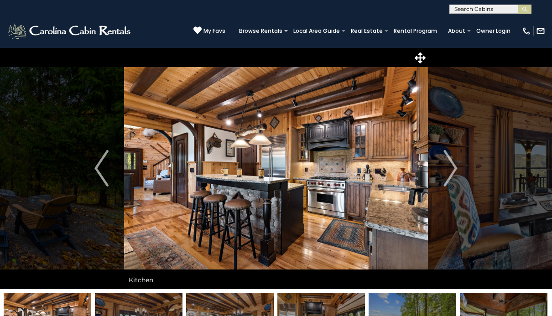
click at [454, 164] on img "Next" at bounding box center [450, 168] width 14 height 36
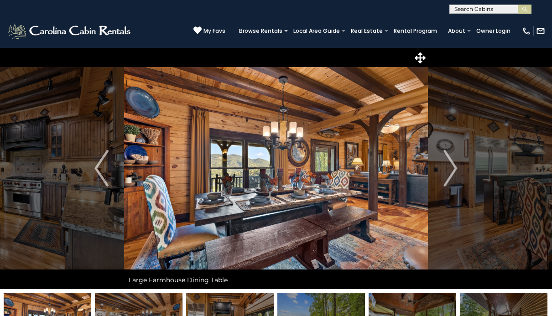
click at [452, 167] on img "Next" at bounding box center [450, 168] width 14 height 36
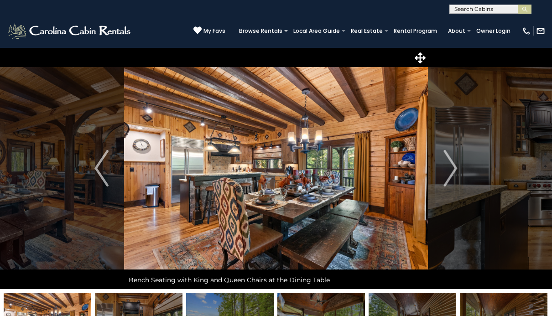
click at [452, 163] on img "Next" at bounding box center [450, 168] width 14 height 36
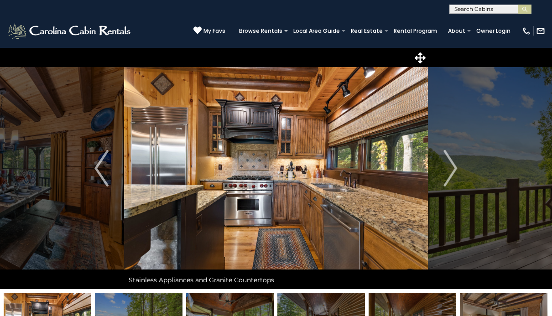
click at [454, 161] on img "Next" at bounding box center [450, 168] width 14 height 36
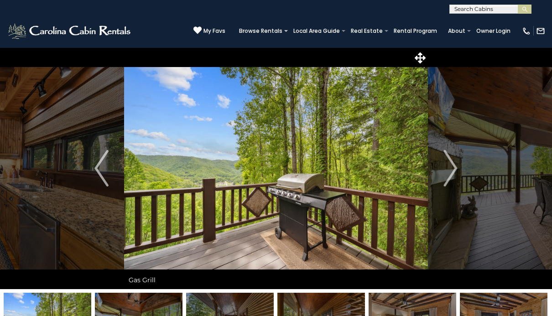
click at [454, 159] on img "Next" at bounding box center [450, 168] width 14 height 36
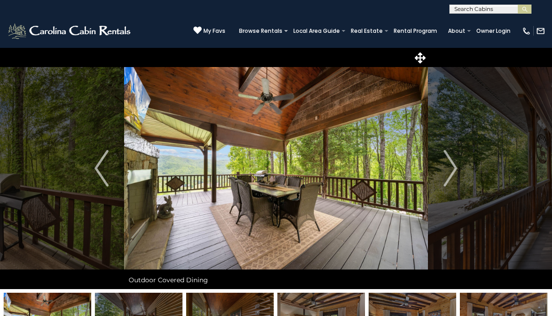
click at [449, 166] on img "Next" at bounding box center [450, 168] width 14 height 36
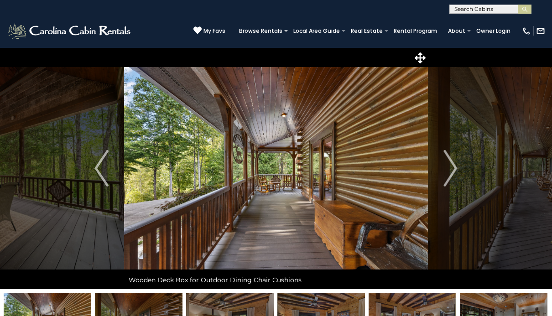
click at [448, 167] on img "Next" at bounding box center [450, 168] width 14 height 36
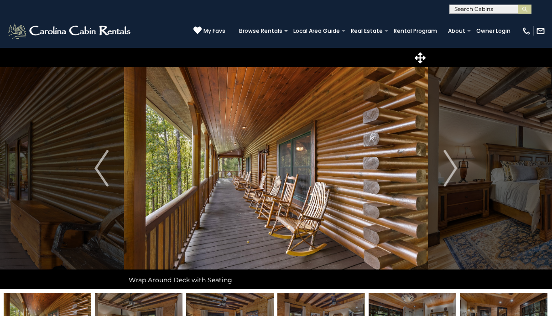
click at [449, 166] on img "Next" at bounding box center [450, 168] width 14 height 36
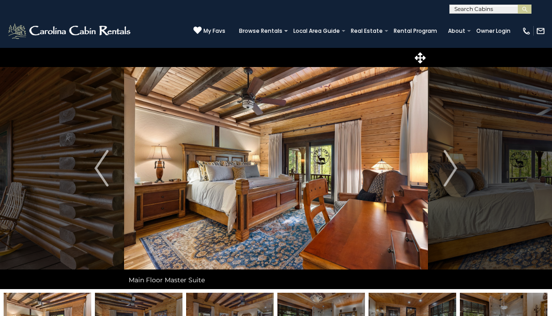
click at [453, 165] on img "Next" at bounding box center [450, 168] width 14 height 36
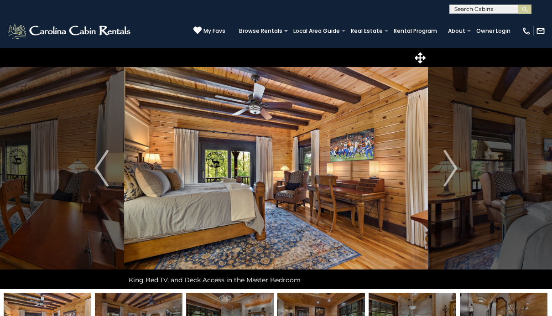
click at [451, 165] on img "Next" at bounding box center [450, 168] width 14 height 36
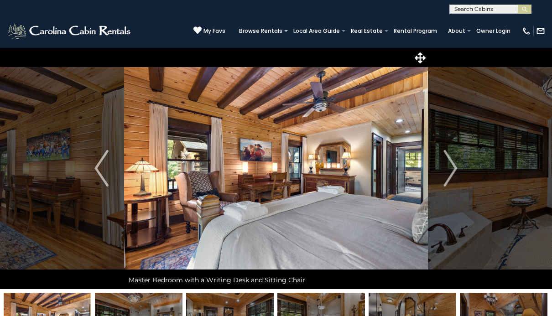
click at [453, 164] on img "Next" at bounding box center [450, 168] width 14 height 36
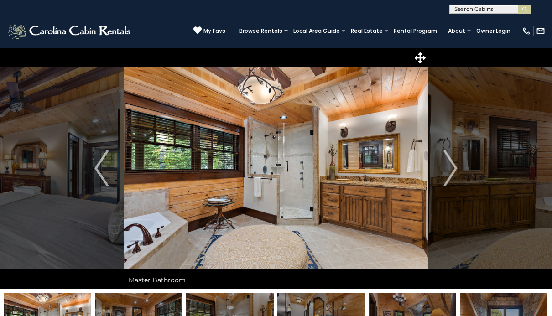
click at [451, 164] on img "Next" at bounding box center [450, 168] width 14 height 36
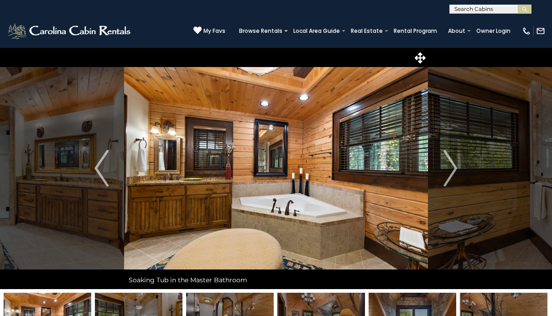
click at [452, 159] on img "Next" at bounding box center [450, 168] width 14 height 36
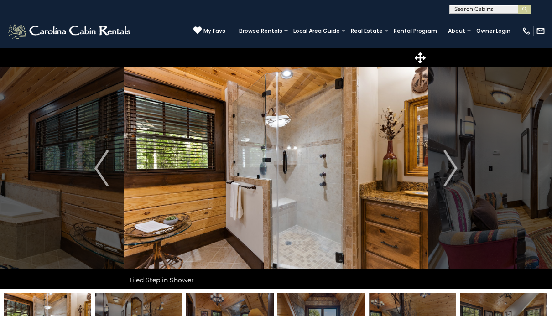
click at [449, 161] on img "Next" at bounding box center [450, 168] width 14 height 36
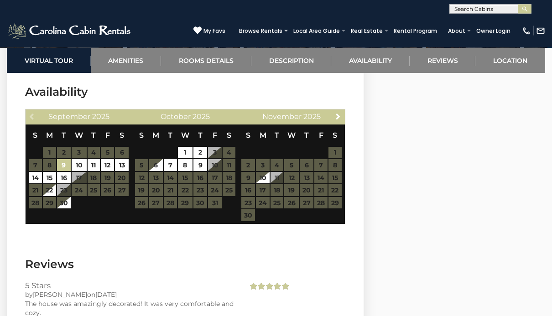
scroll to position [2185, 0]
click at [338, 113] on span "Next" at bounding box center [337, 116] width 7 height 7
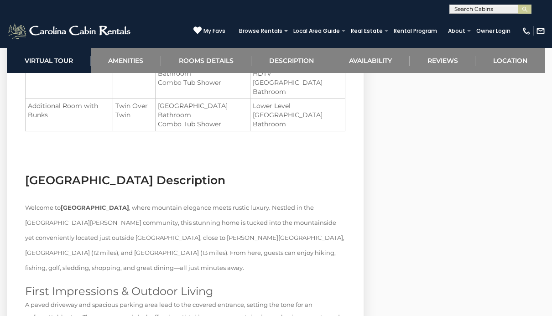
scroll to position [1407, 0]
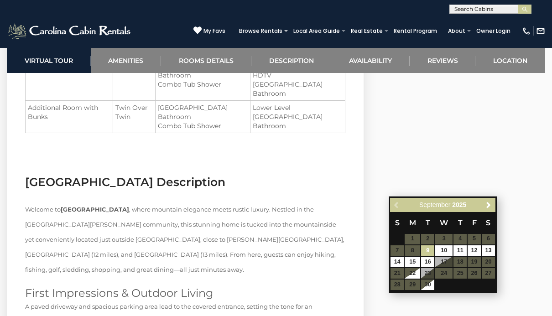
click at [490, 201] on span "Next" at bounding box center [488, 204] width 7 height 7
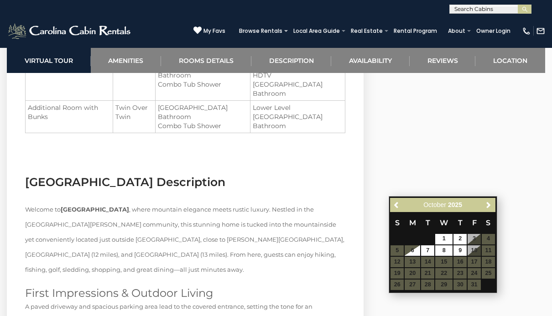
click at [493, 202] on link "Next" at bounding box center [488, 204] width 11 height 11
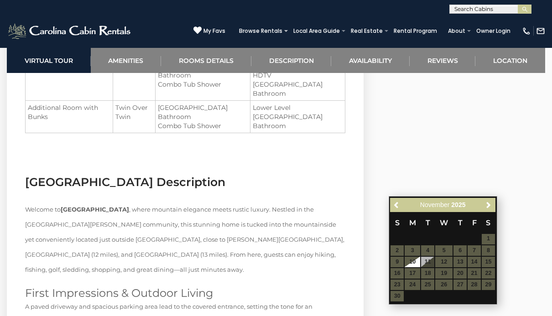
click at [463, 280] on table "S M T W T F S 1 2 3 4 5 6 7 8 9 10 11 12 13 14 15 16 17 18 19 20 21 22 23 24 25…" at bounding box center [442, 257] width 105 height 90
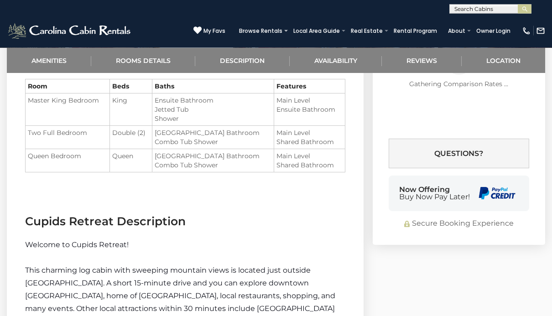
scroll to position [749, 0]
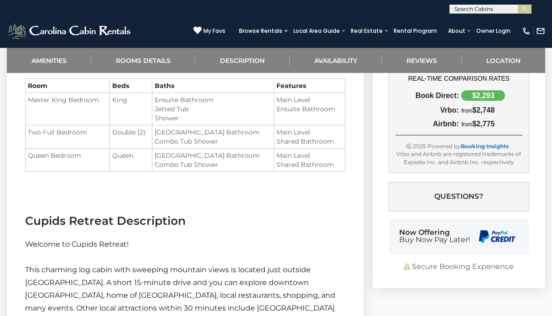
select select "*"
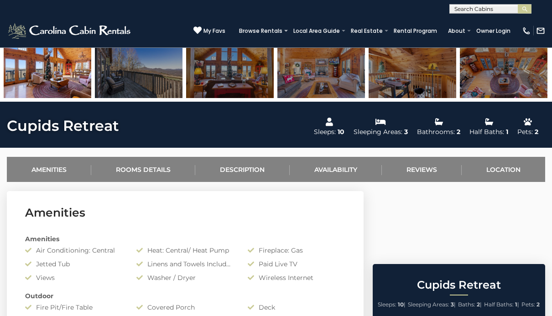
scroll to position [246, 0]
